Goal: Task Accomplishment & Management: Use online tool/utility

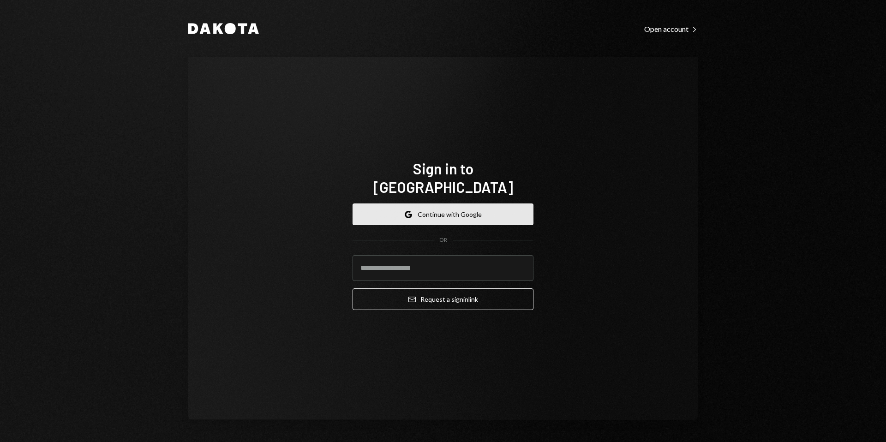
click at [428, 206] on button "Google Continue with Google" at bounding box center [443, 215] width 181 height 22
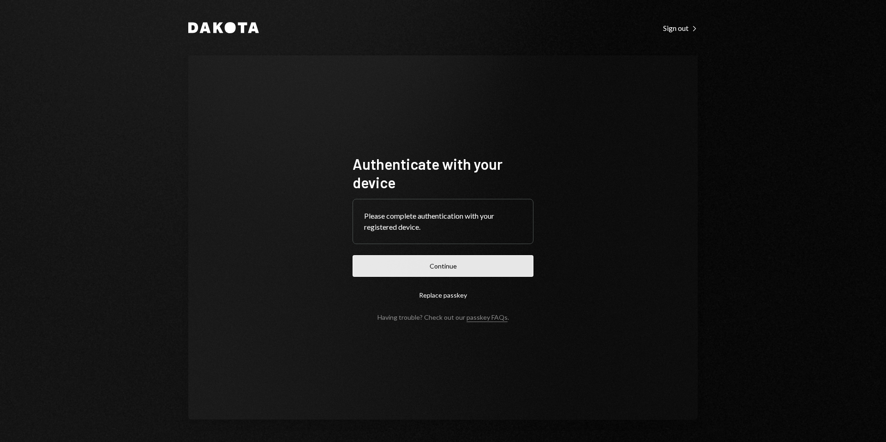
click at [436, 268] on button "Continue" at bounding box center [443, 266] width 181 height 22
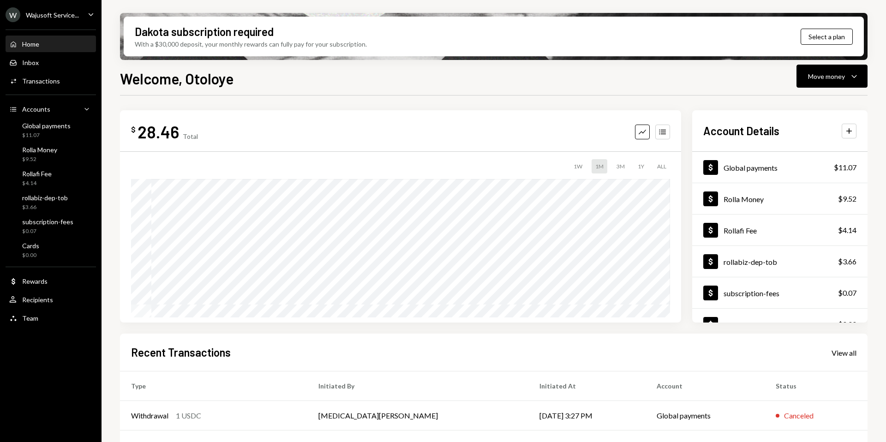
click at [60, 16] on div "Wajusoft Service..." at bounding box center [52, 15] width 53 height 8
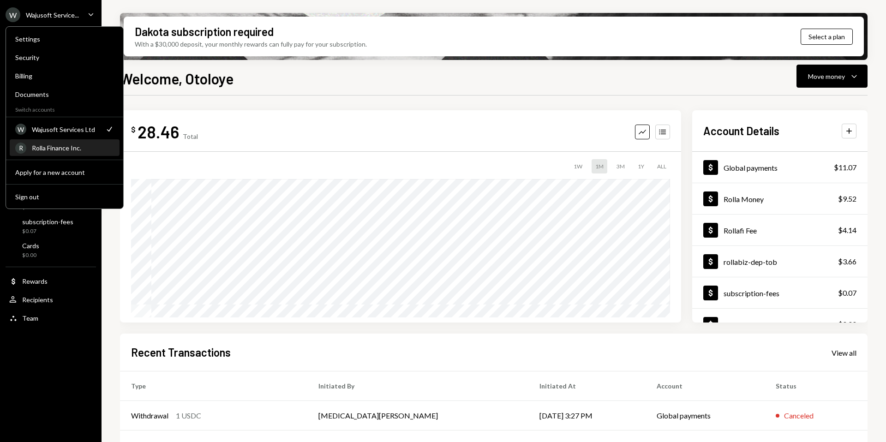
click at [49, 148] on div "Rolla Finance Inc." at bounding box center [73, 148] width 82 height 8
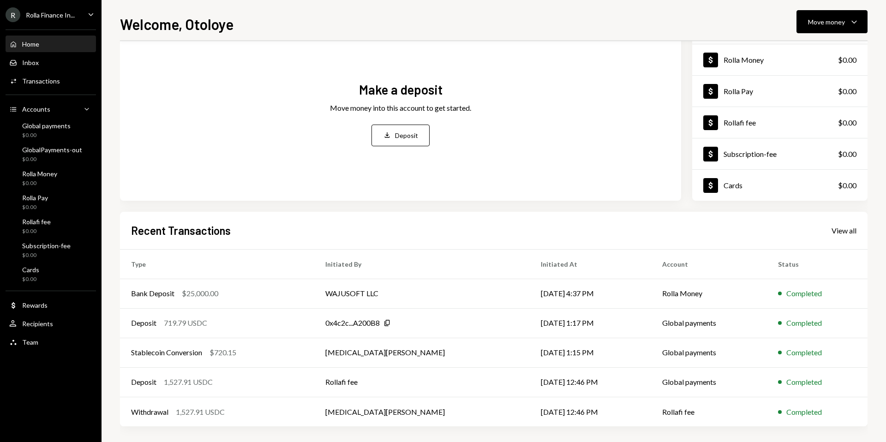
scroll to position [70, 0]
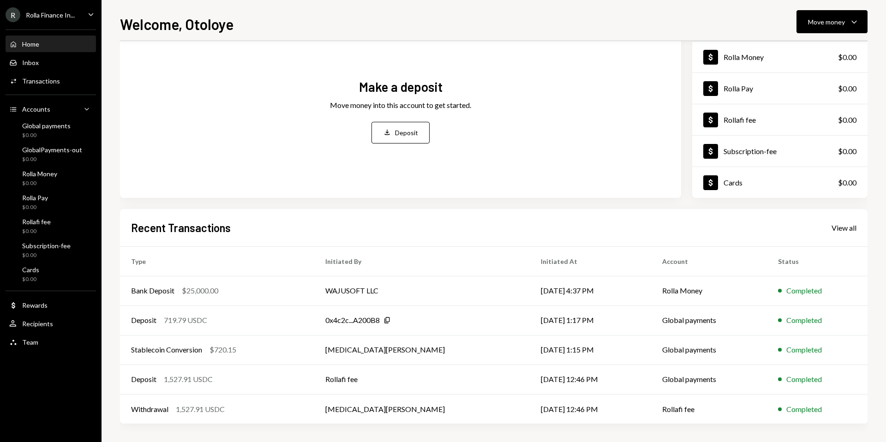
click at [42, 12] on div "Rolla Finance In..." at bounding box center [50, 15] width 49 height 8
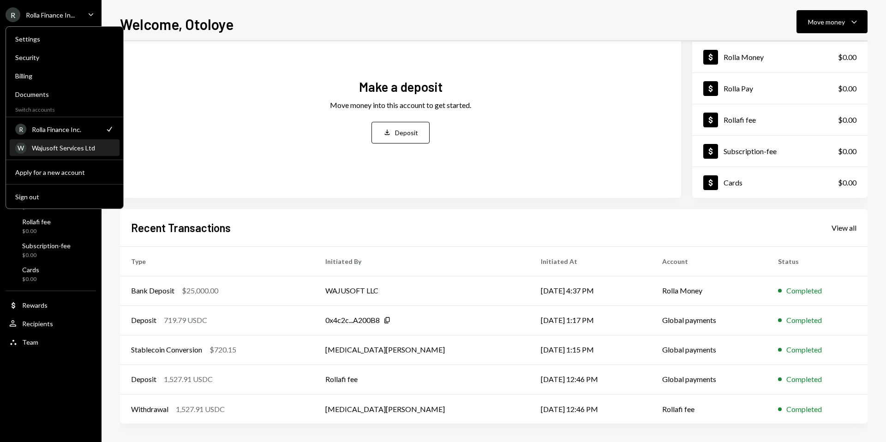
click at [45, 149] on div "Wajusoft Services Ltd" at bounding box center [73, 148] width 82 height 8
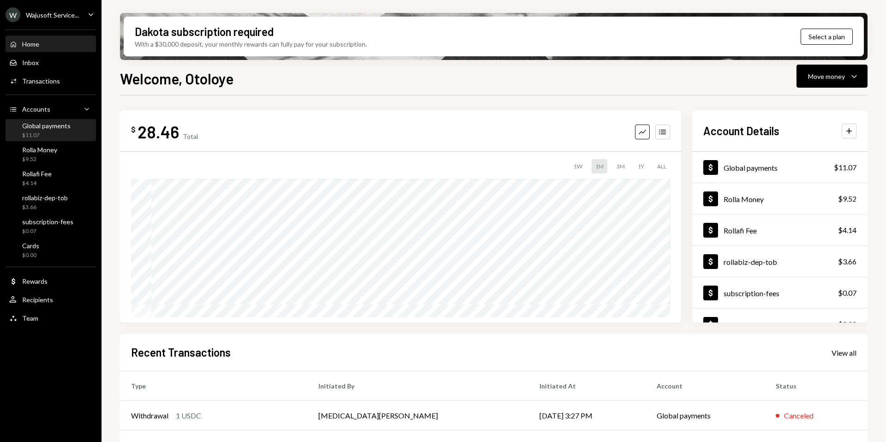
click at [65, 135] on div "$11.07" at bounding box center [46, 136] width 48 height 8
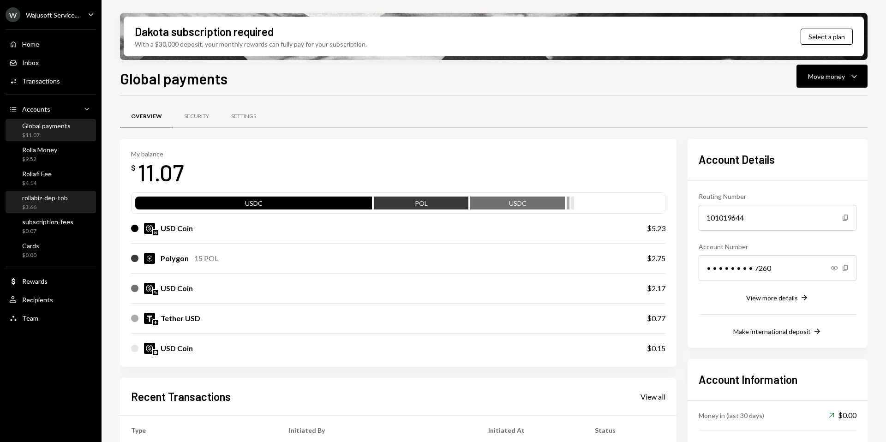
click at [50, 205] on div "$3.66" at bounding box center [45, 208] width 46 height 8
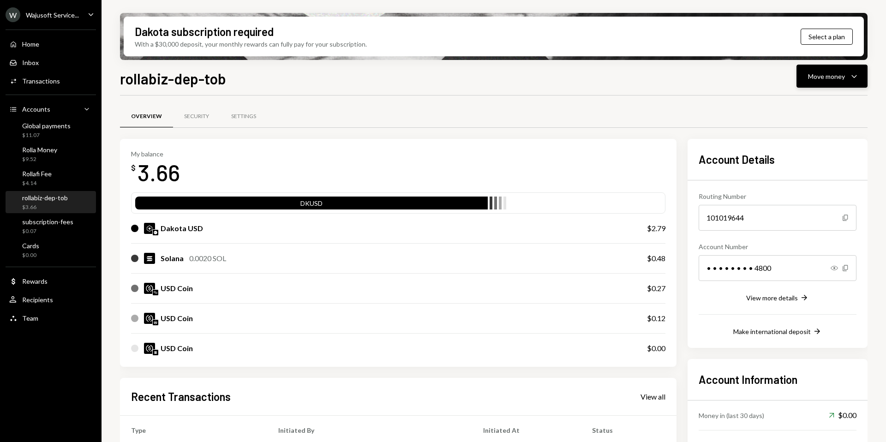
click at [816, 84] on button "Move money Caret Down" at bounding box center [832, 76] width 71 height 23
click at [806, 129] on div "Transfer" at bounding box center [824, 125] width 67 height 10
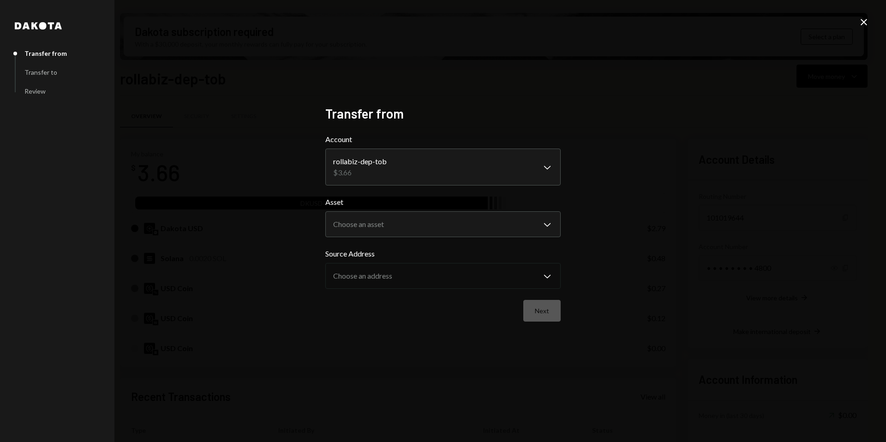
click at [861, 18] on icon "Close" at bounding box center [864, 22] width 11 height 11
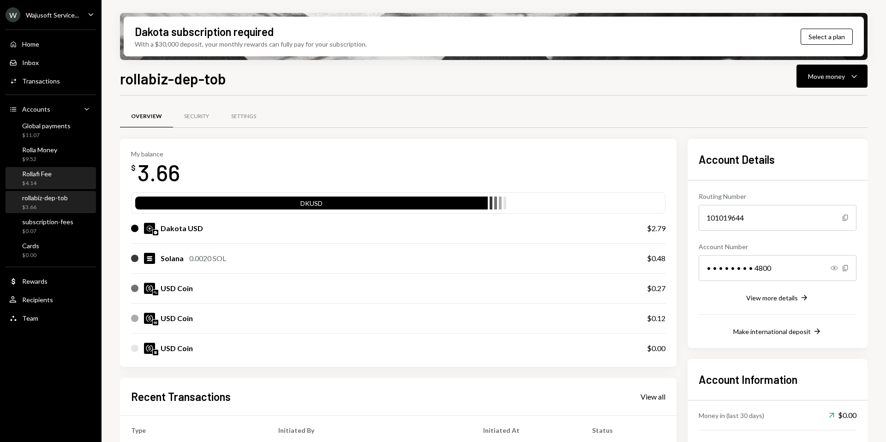
click at [53, 175] on div "Rollafi Fee $4.14" at bounding box center [50, 179] width 83 height 18
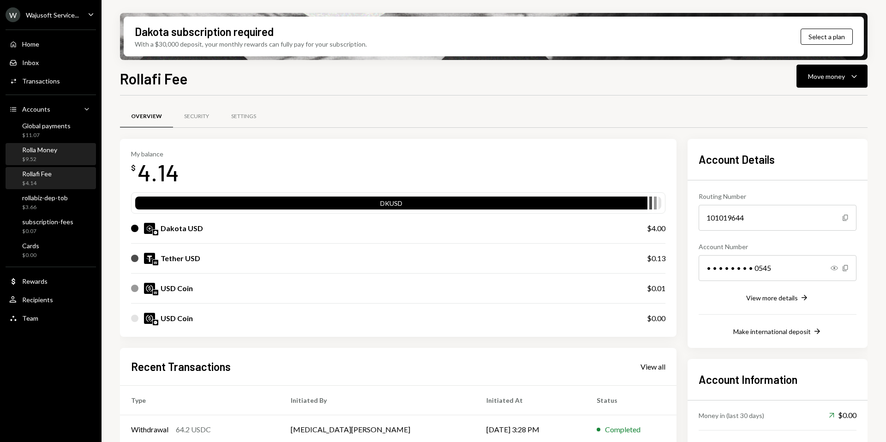
click at [60, 154] on div "Rolla Money $9.52" at bounding box center [50, 155] width 83 height 18
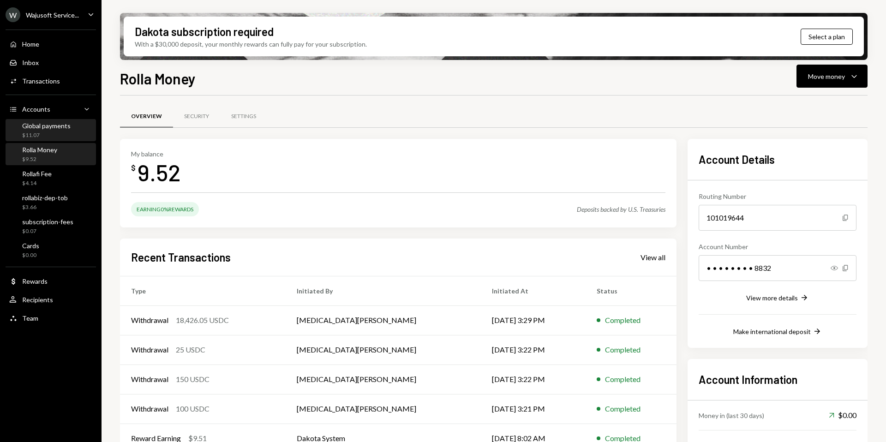
click at [53, 122] on div "Global payments" at bounding box center [46, 126] width 48 height 8
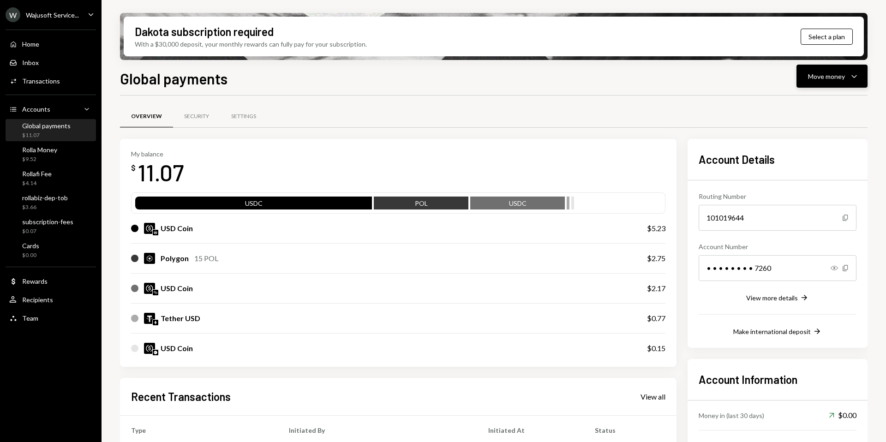
click at [845, 72] on div "Move money" at bounding box center [826, 77] width 37 height 10
click at [805, 171] on div "Swap stablecoins" at bounding box center [824, 174] width 67 height 10
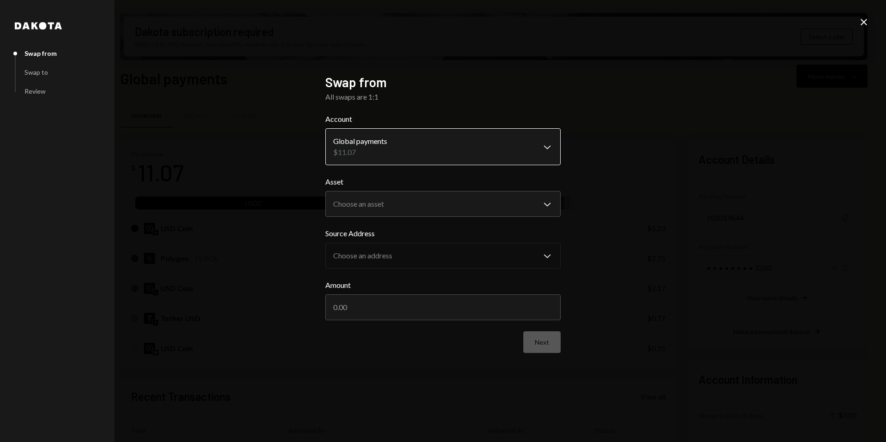
click at [407, 154] on body "W Wajusoft Service... Caret Down Home Home Inbox Inbox Activities Transactions …" at bounding box center [443, 221] width 886 height 442
click at [382, 210] on body "W Wajusoft Service... Caret Down Home Home Inbox Inbox Activities Transactions …" at bounding box center [443, 221] width 886 height 442
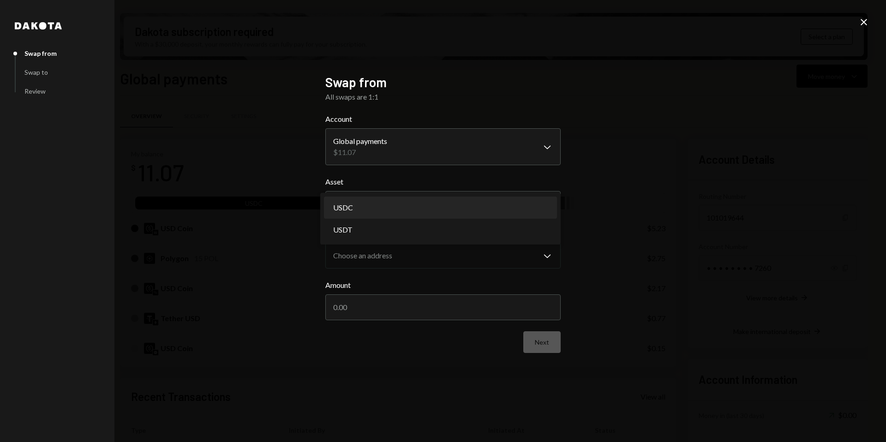
select select "****"
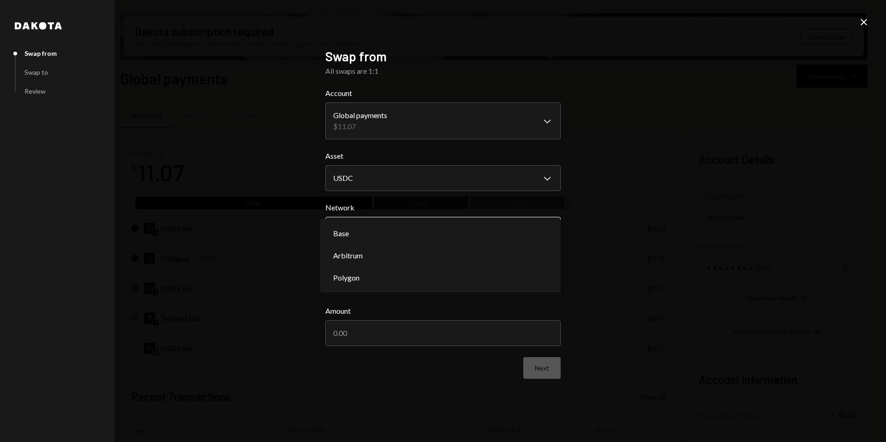
click at [375, 234] on body "W Wajusoft Service... Caret Down Home Home Inbox Inbox Activities Transactions …" at bounding box center [443, 221] width 886 height 442
select select "**********"
click at [389, 285] on body "W Wajusoft Service... Caret Down Home Home Inbox Inbox Activities Transactions …" at bounding box center [443, 221] width 886 height 442
click at [371, 332] on input "Amount" at bounding box center [442, 333] width 235 height 26
click at [865, 15] on div "**********" at bounding box center [443, 221] width 886 height 442
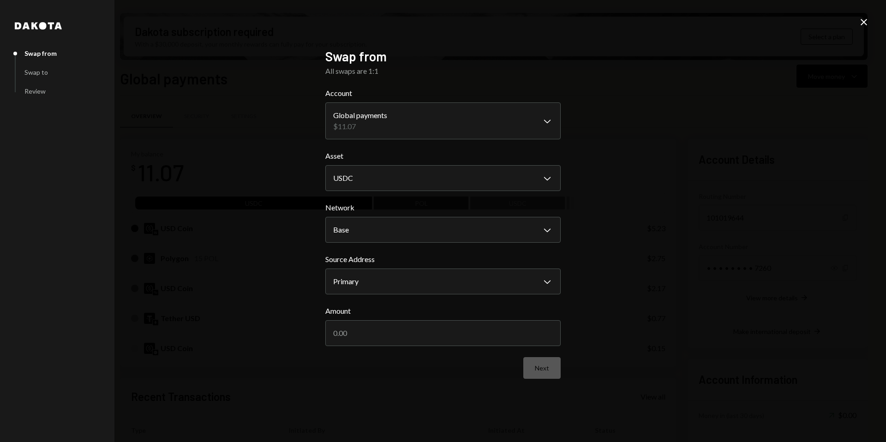
click at [864, 20] on icon "Close" at bounding box center [864, 22] width 11 height 11
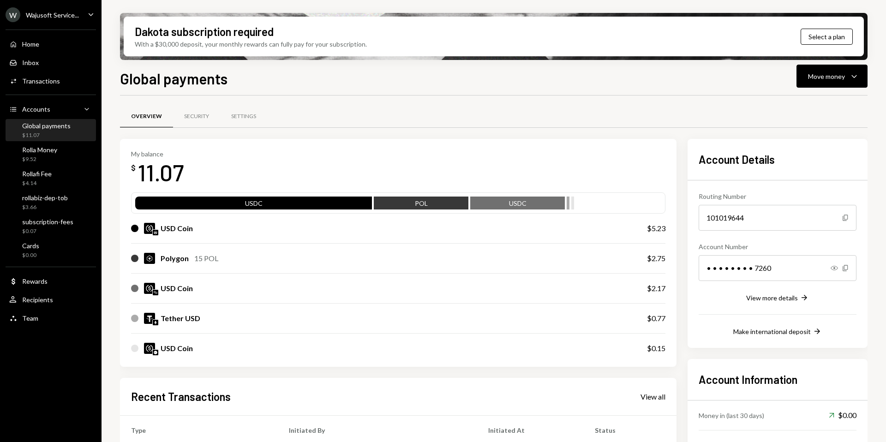
click at [678, 146] on div "My balance $ 11.07 USDC POL USDC USD Coin $5.23 Polygon 15 POL $2.75 USD Coin $…" at bounding box center [494, 366] width 748 height 454
click at [681, 140] on div "My balance $ 11.07 USDC POL USDC USD Coin $5.23 Polygon 15 POL $2.75 USD Coin $…" at bounding box center [494, 366] width 748 height 454
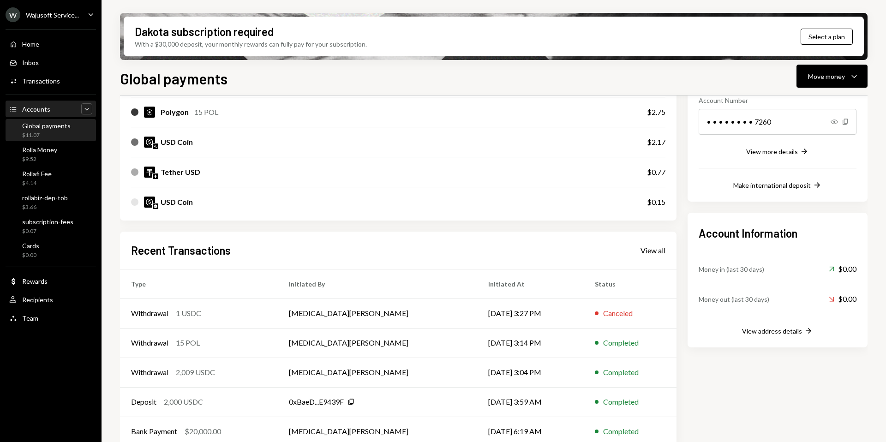
click at [85, 110] on icon "Caret Down" at bounding box center [86, 108] width 9 height 9
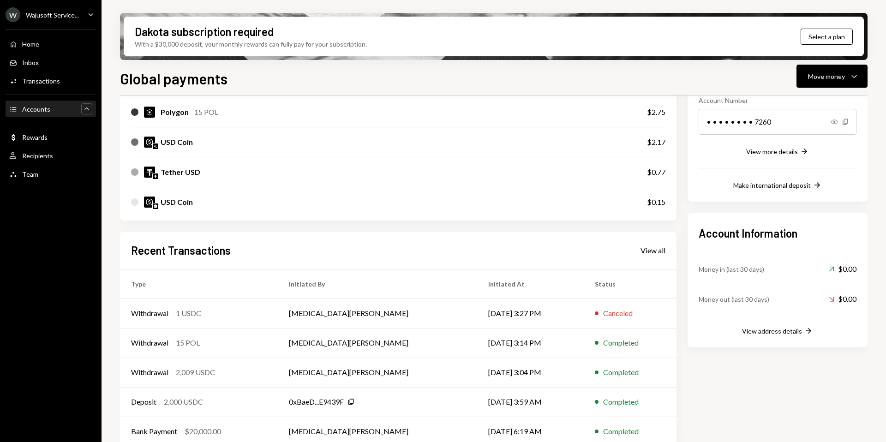
click at [85, 110] on icon "Caret Up" at bounding box center [86, 108] width 9 height 9
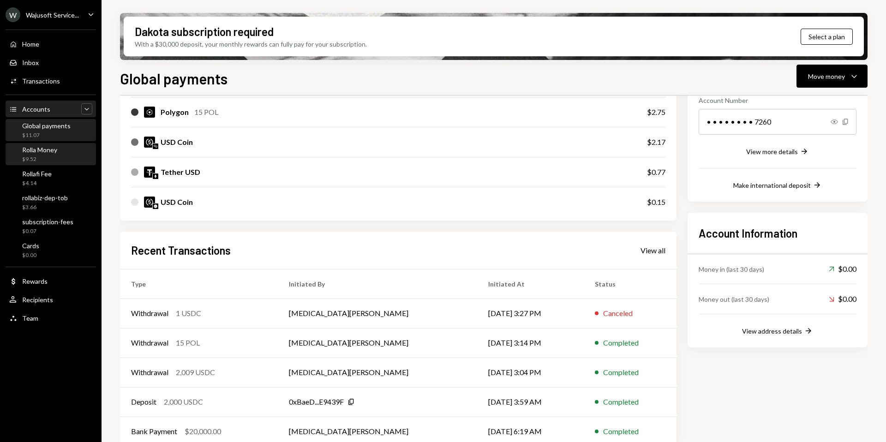
click at [38, 153] on div "Rolla Money" at bounding box center [39, 150] width 35 height 8
